Goal: Transaction & Acquisition: Purchase product/service

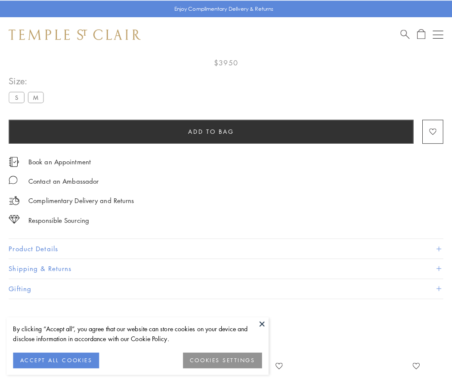
scroll to position [47, 0]
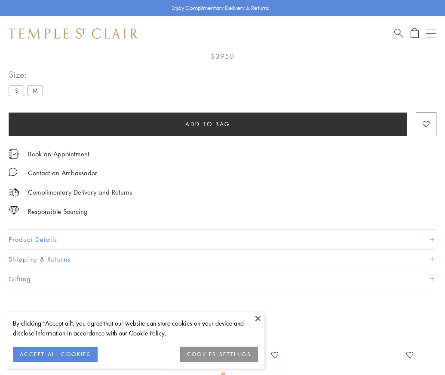
click at [208, 124] on span "Add to bag" at bounding box center [207, 124] width 45 height 9
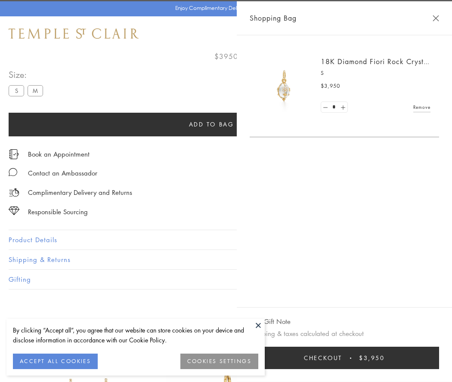
click at [405, 358] on button "Checkout $3,950" at bounding box center [343, 358] width 189 height 22
